Goal: Information Seeking & Learning: Learn about a topic

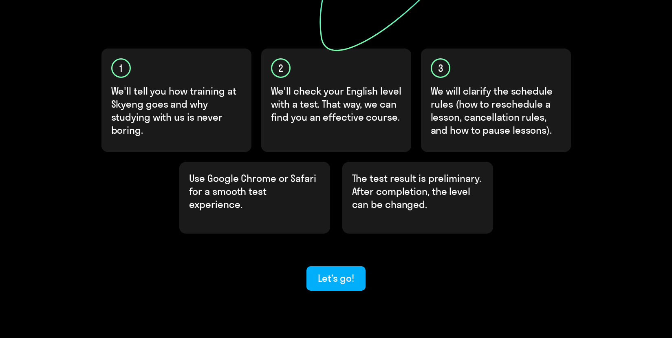
scroll to position [235, 0]
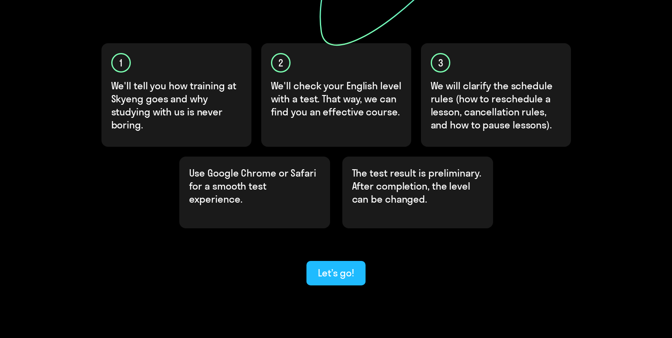
click at [335, 266] on div "Let’s go!" at bounding box center [336, 272] width 36 height 13
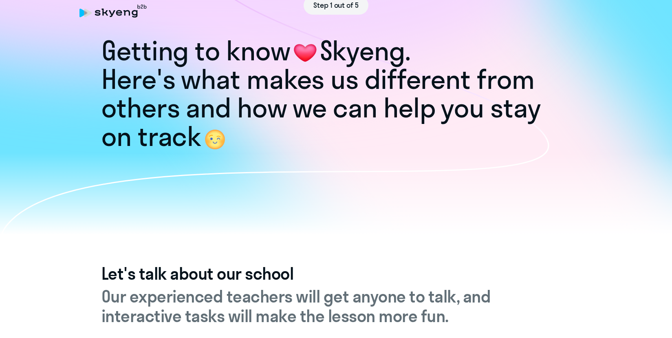
scroll to position [17, 0]
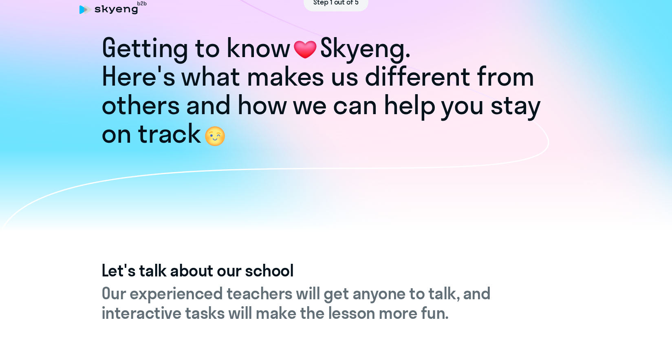
drag, startPoint x: 101, startPoint y: 41, endPoint x: 200, endPoint y: 135, distance: 136.9
click at [200, 135] on div "Getting to know [PERSON_NAME]. Here's what makes us different from others and h…" at bounding box center [336, 86] width 672 height 290
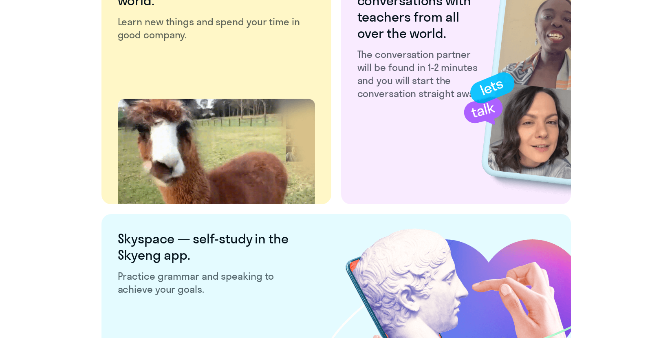
scroll to position [1551, 0]
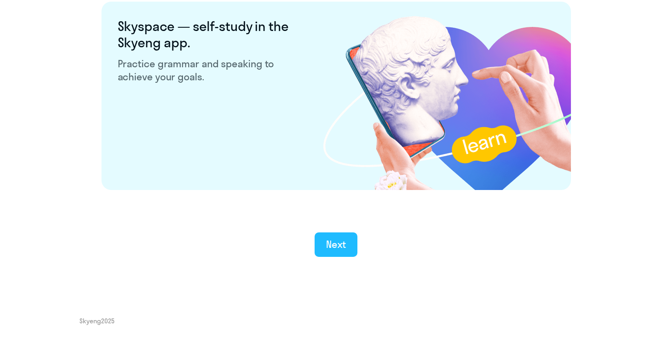
click at [334, 235] on button "Next" at bounding box center [336, 244] width 43 height 24
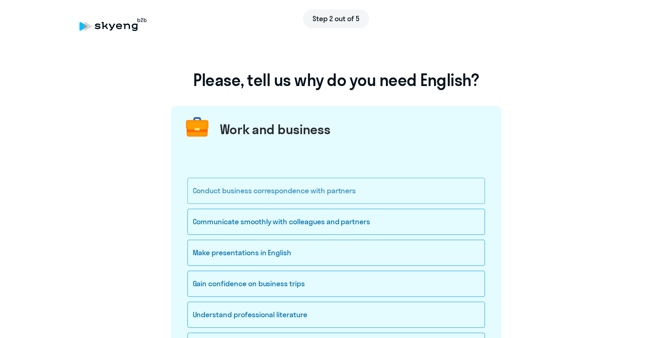
click at [260, 194] on div "Conduct business correspondence with partners" at bounding box center [336, 191] width 298 height 26
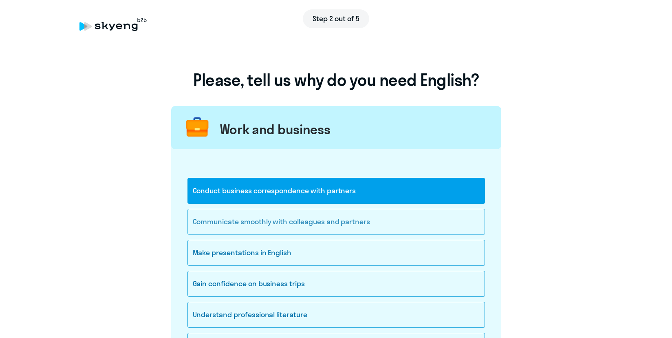
scroll to position [440, 0]
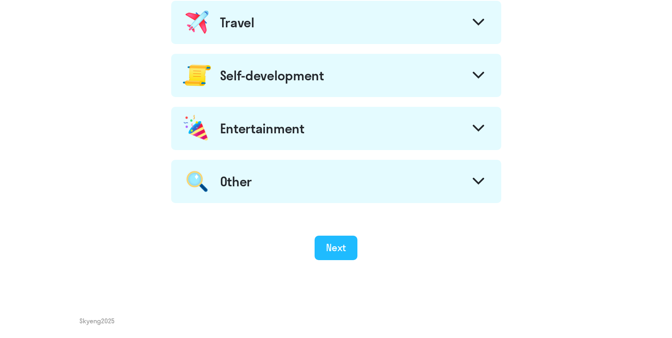
click at [333, 257] on button "Next" at bounding box center [336, 248] width 43 height 24
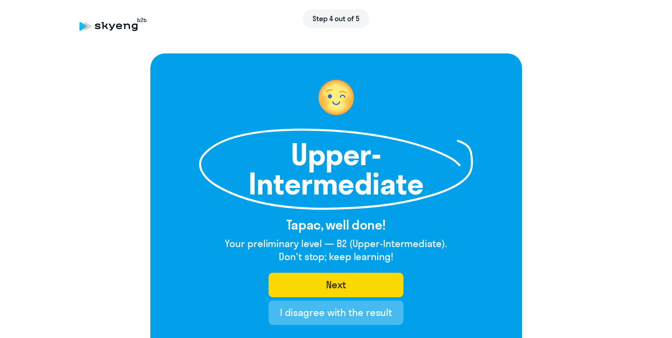
drag, startPoint x: 433, startPoint y: 186, endPoint x: 282, endPoint y: 154, distance: 154.7
click at [280, 154] on div "Upper-Intermediate" at bounding box center [336, 169] width 372 height 82
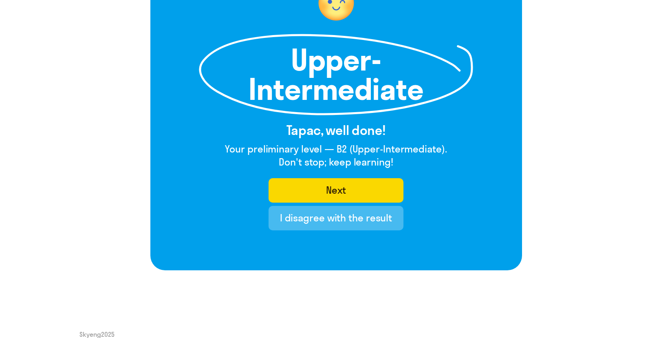
scroll to position [97, 0]
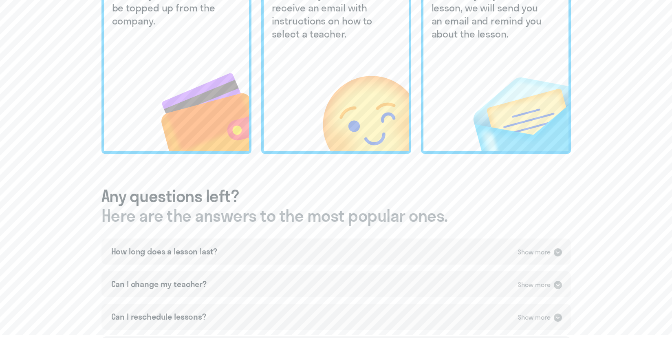
scroll to position [92, 0]
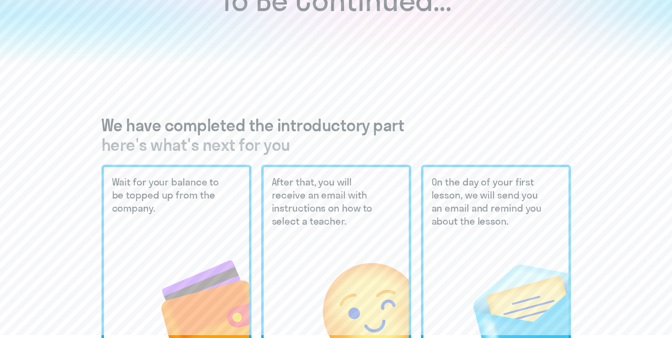
drag, startPoint x: 306, startPoint y: 144, endPoint x: 92, endPoint y: 116, distance: 215.4
click at [92, 116] on div "To Be Continued... We have completed the introductory part here's what's next f…" at bounding box center [335, 273] width 639 height 814
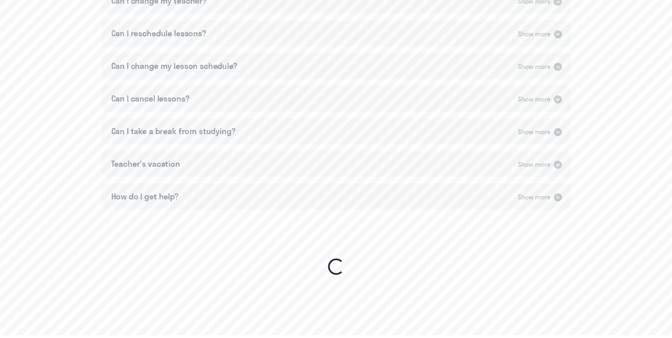
scroll to position [629, 0]
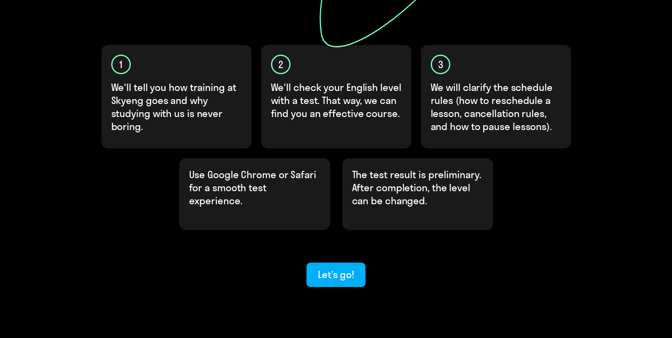
scroll to position [235, 0]
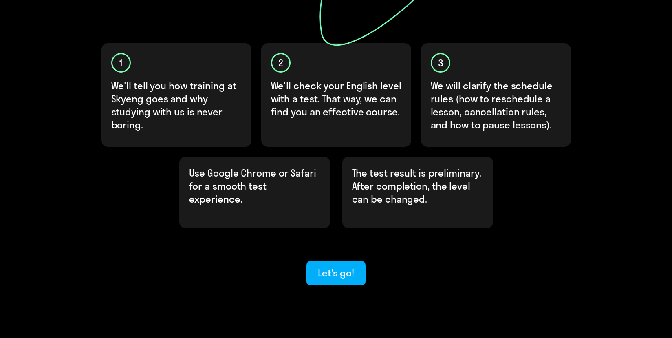
click at [341, 257] on div "Find out your English level, to start learning at Skyeng We'll learn about each…" at bounding box center [336, 66] width 672 height 602
click at [333, 261] on button "Let’s go!" at bounding box center [335, 273] width 59 height 24
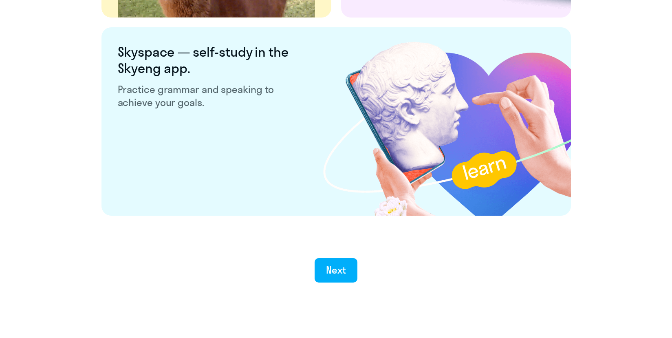
scroll to position [1539, 0]
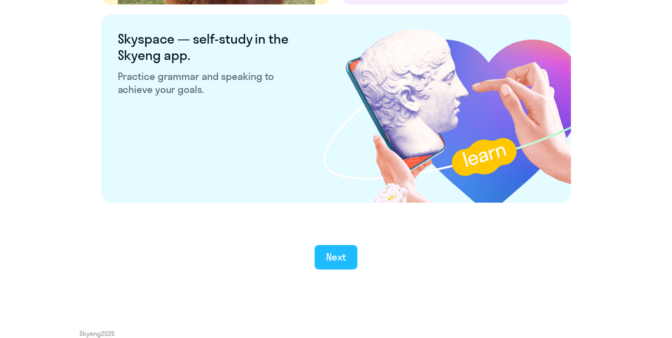
click at [329, 250] on div "Next" at bounding box center [336, 256] width 20 height 13
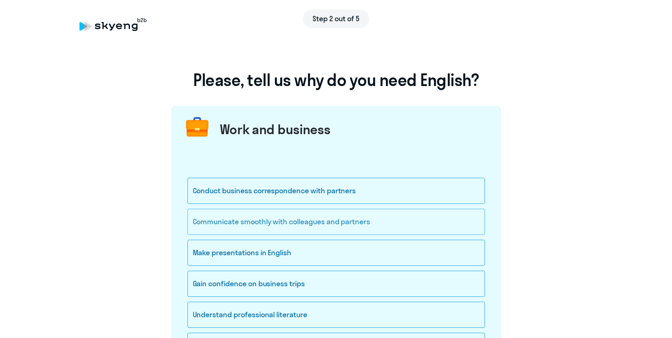
click at [351, 218] on div "Communicate smoothly with colleagues and partners" at bounding box center [336, 222] width 298 height 26
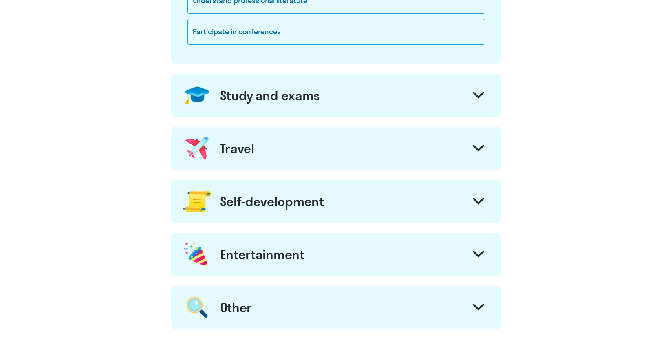
scroll to position [440, 0]
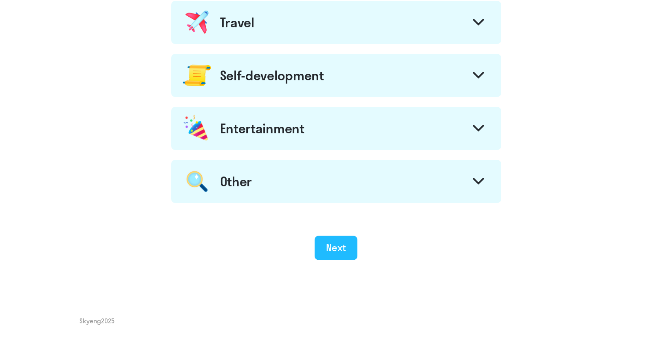
click at [326, 243] on button "Next" at bounding box center [336, 248] width 43 height 24
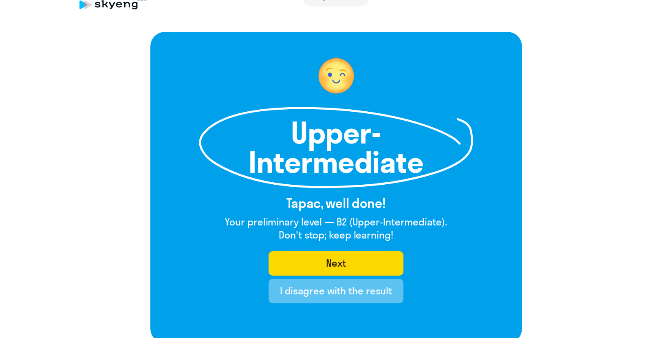
scroll to position [26, 0]
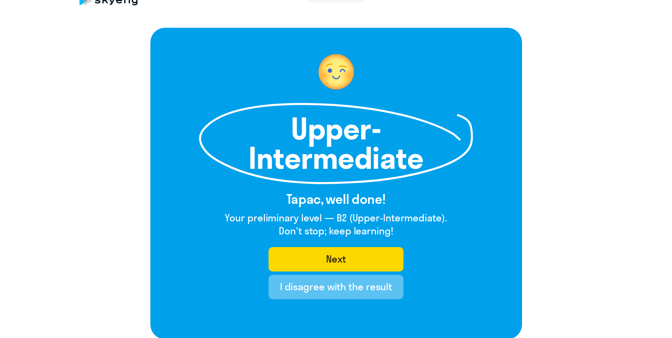
click at [370, 286] on div "I disagree with the result" at bounding box center [336, 286] width 112 height 13
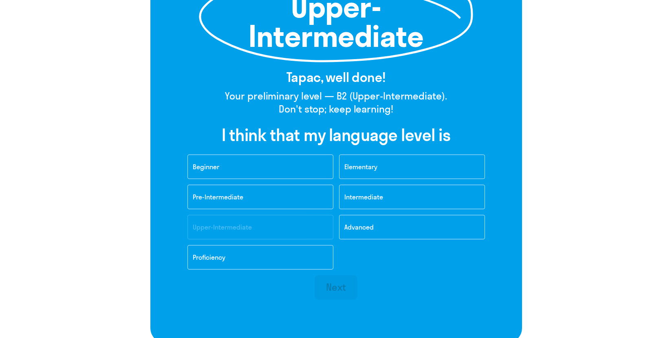
scroll to position [139, 0]
